Goal: Transaction & Acquisition: Purchase product/service

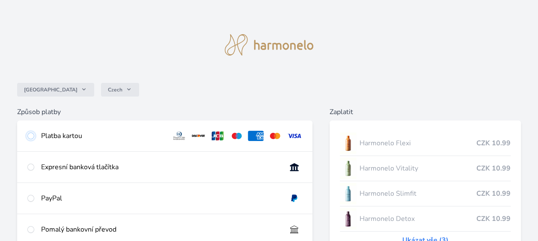
click at [30, 135] on input "radio" at bounding box center [30, 136] width 7 height 7
radio input "true"
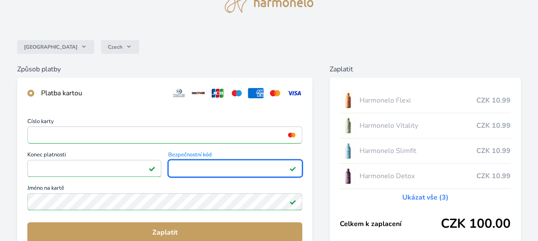
scroll to position [86, 0]
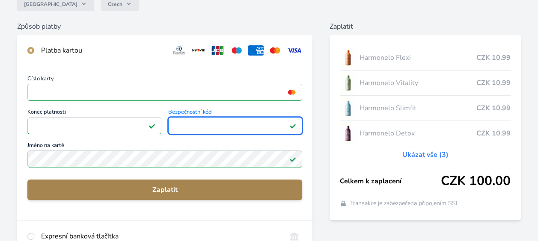
click at [173, 187] on span "Zaplatit" at bounding box center [164, 190] width 261 height 10
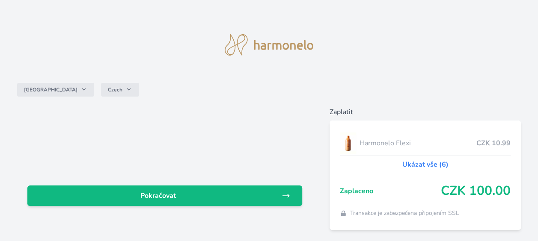
scroll to position [27, 0]
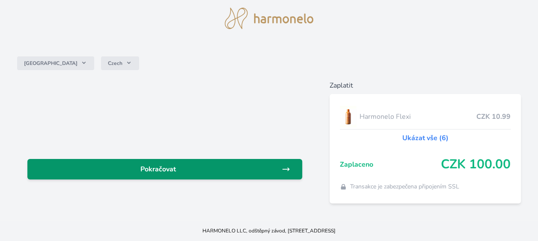
click at [232, 165] on span "Pokračovat" at bounding box center [157, 169] width 247 height 10
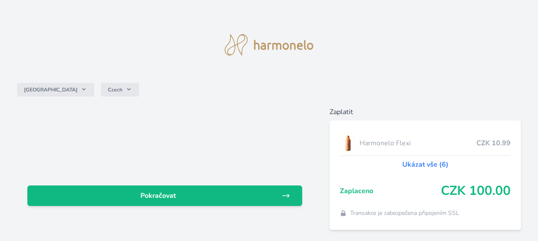
scroll to position [27, 0]
